Goal: Task Accomplishment & Management: Manage account settings

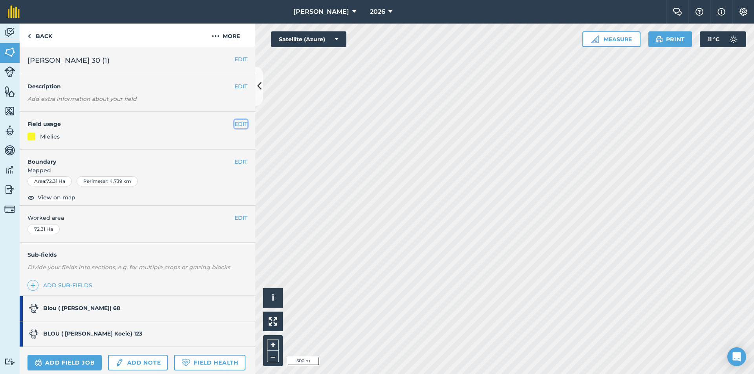
click at [235, 127] on button "EDIT" at bounding box center [241, 124] width 13 height 9
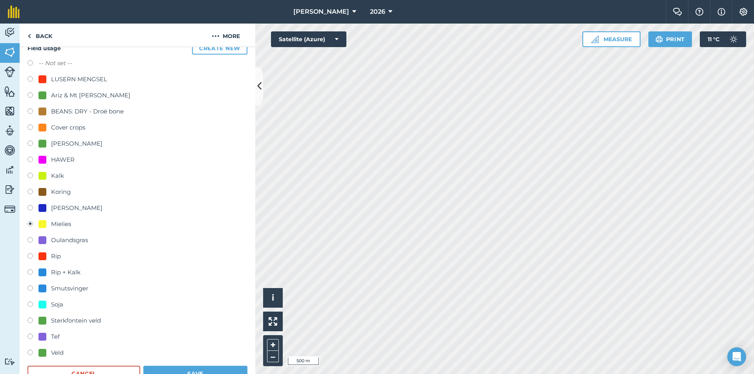
scroll to position [79, 0]
click at [48, 303] on div "Soja" at bounding box center [50, 303] width 25 height 9
radio input "true"
radio input "false"
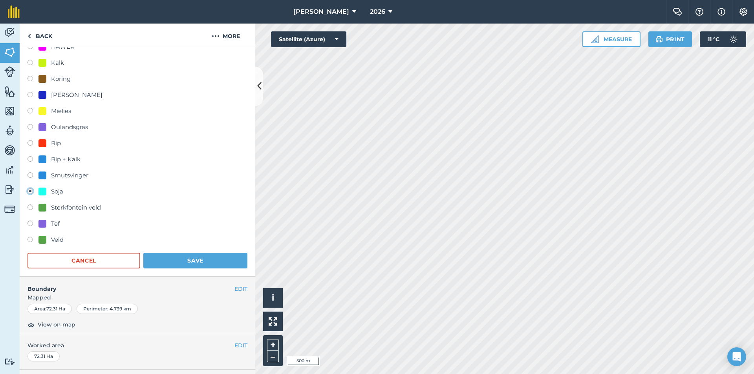
scroll to position [236, 0]
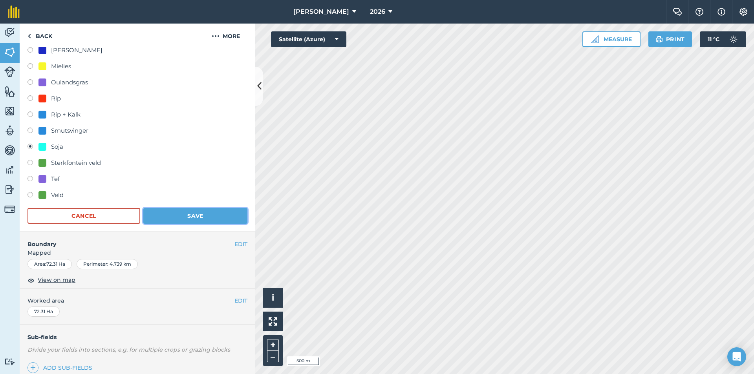
click at [184, 214] on button "Save" at bounding box center [195, 216] width 104 height 16
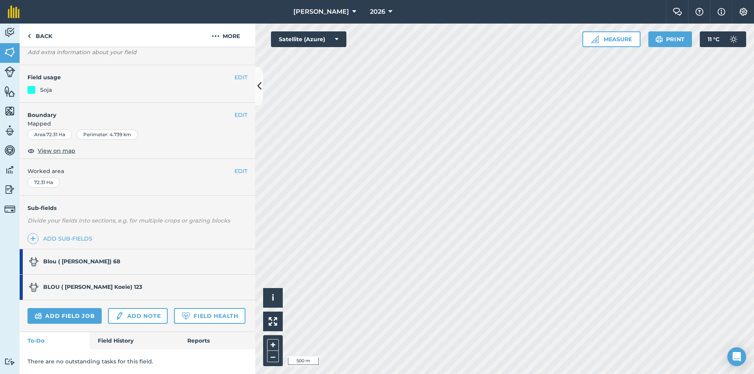
scroll to position [69, 0]
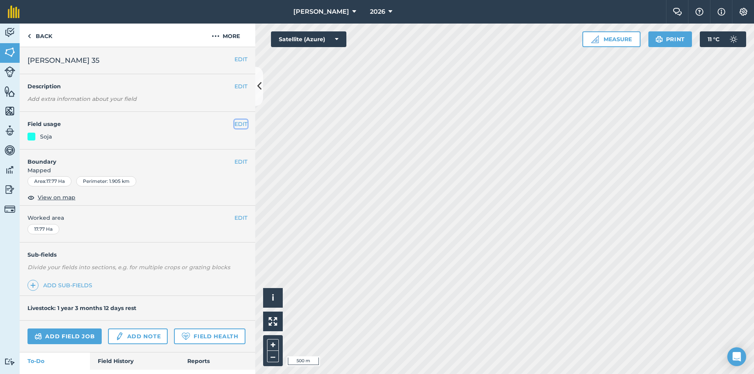
click at [235, 124] on button "EDIT" at bounding box center [241, 124] width 13 height 9
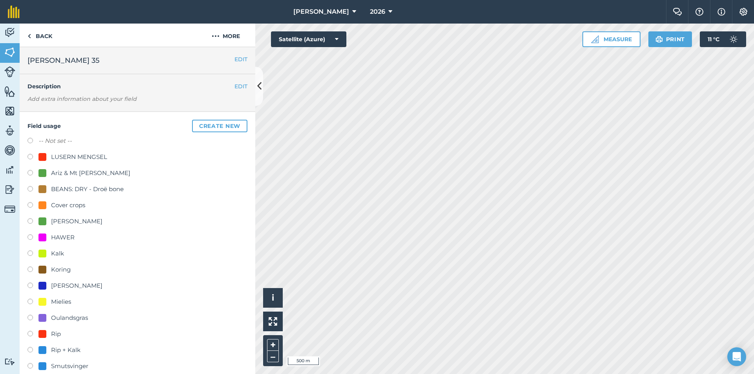
click at [52, 302] on div "Mielies" at bounding box center [61, 301] width 20 height 9
radio input "true"
radio input "false"
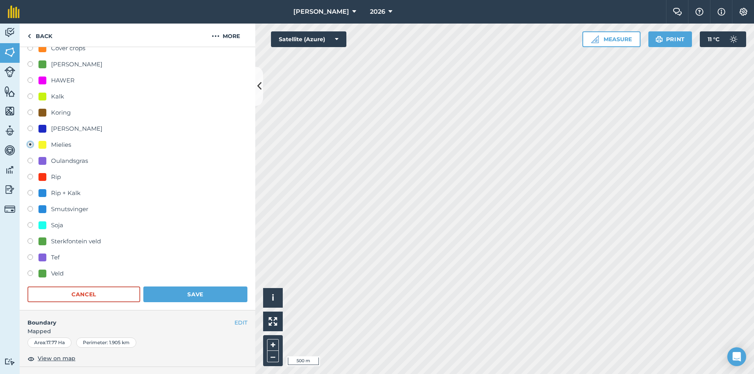
scroll to position [196, 0]
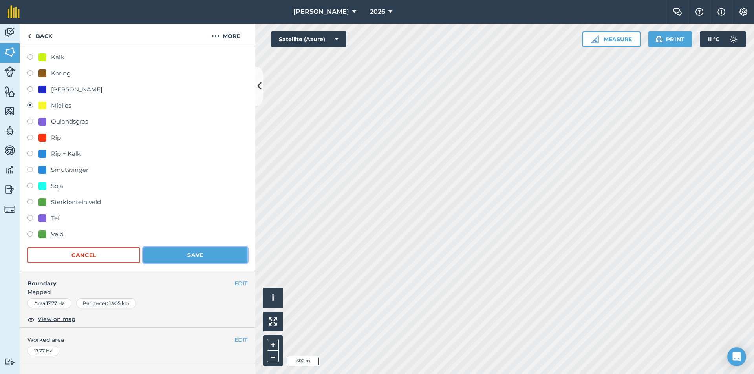
click at [202, 254] on button "Save" at bounding box center [195, 255] width 104 height 16
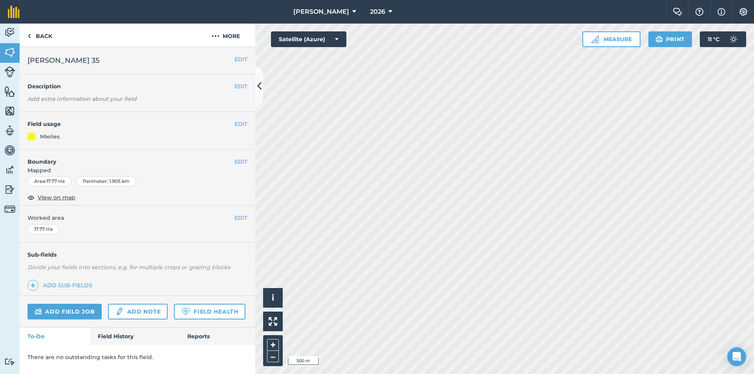
scroll to position [0, 0]
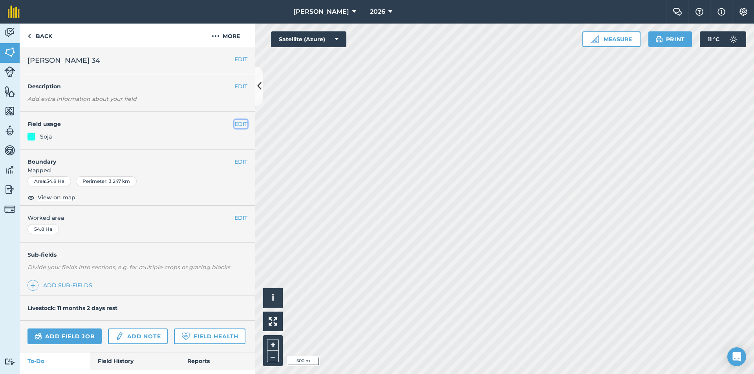
click at [236, 122] on button "EDIT" at bounding box center [241, 124] width 13 height 9
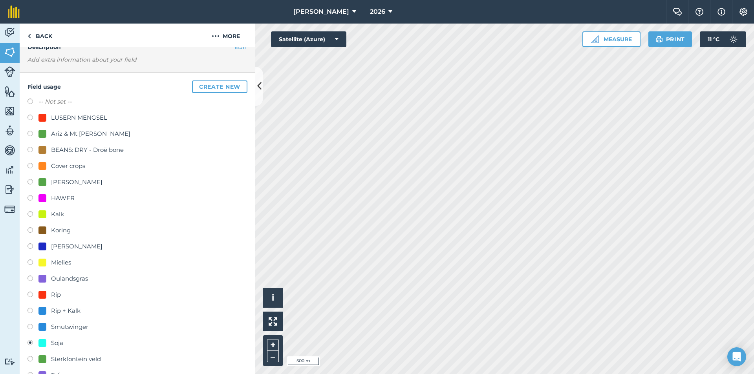
scroll to position [79, 0]
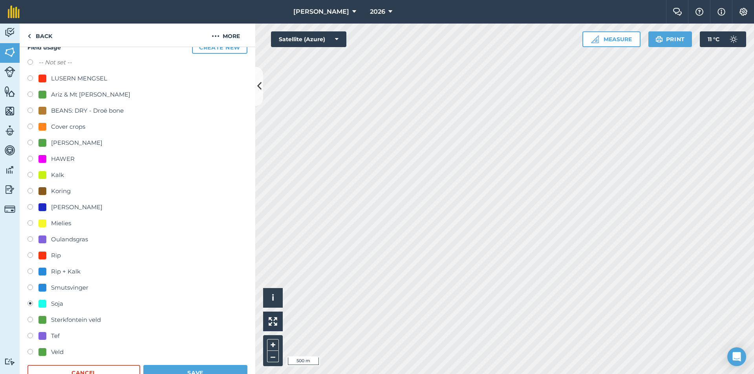
click at [61, 224] on div "Mielies" at bounding box center [61, 223] width 20 height 9
radio input "true"
radio input "false"
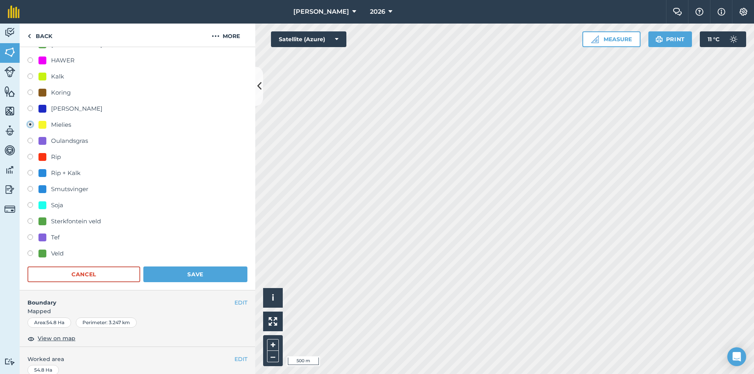
scroll to position [196, 0]
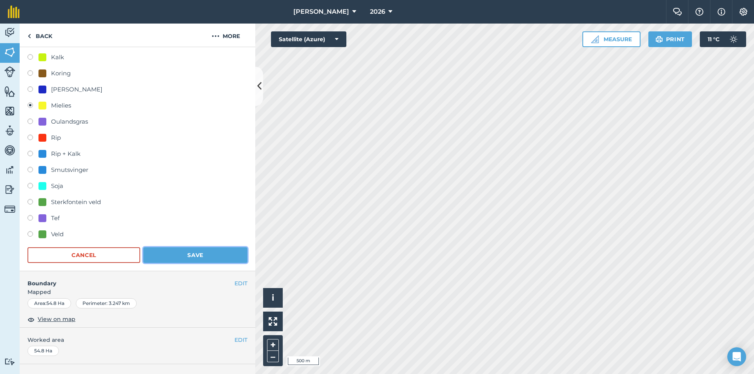
click at [188, 252] on button "Save" at bounding box center [195, 255] width 104 height 16
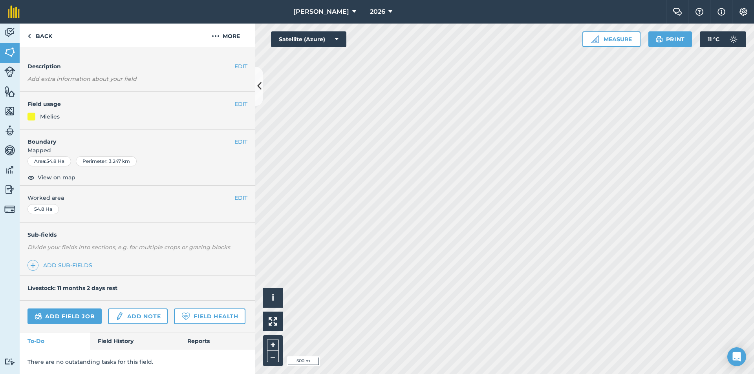
scroll to position [0, 0]
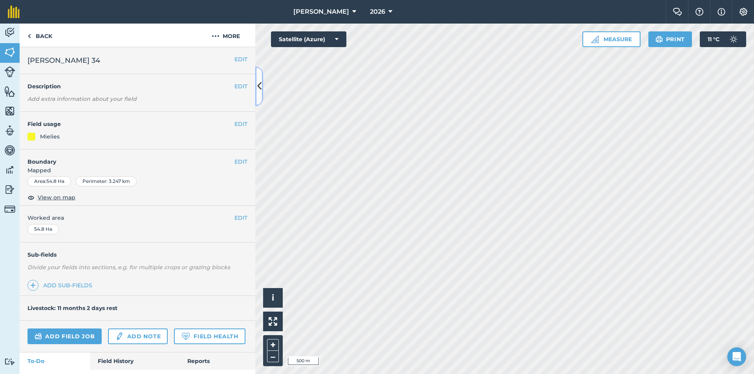
click at [260, 87] on icon at bounding box center [259, 86] width 4 height 14
